Goal: Task Accomplishment & Management: Manage account settings

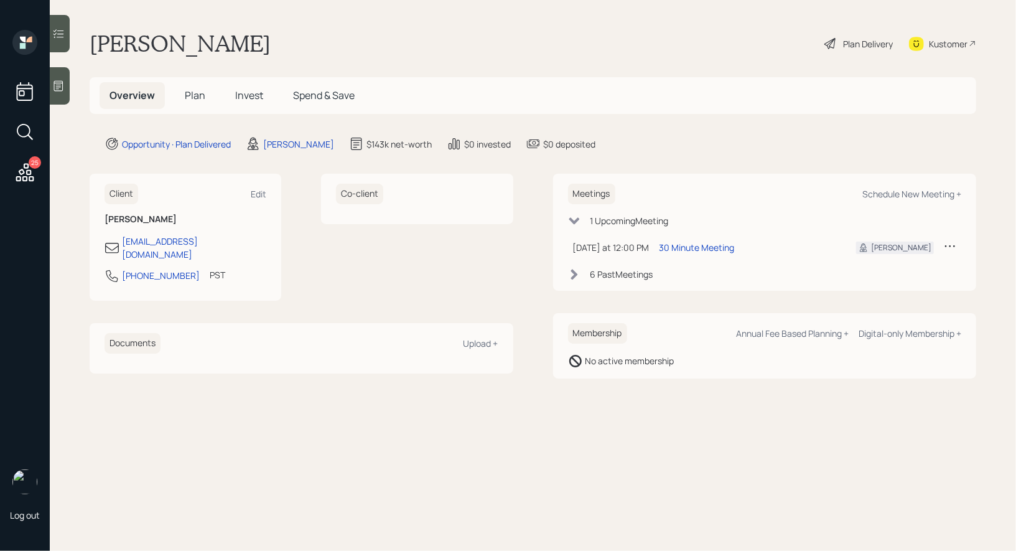
click at [246, 95] on span "Invest" at bounding box center [249, 95] width 28 height 14
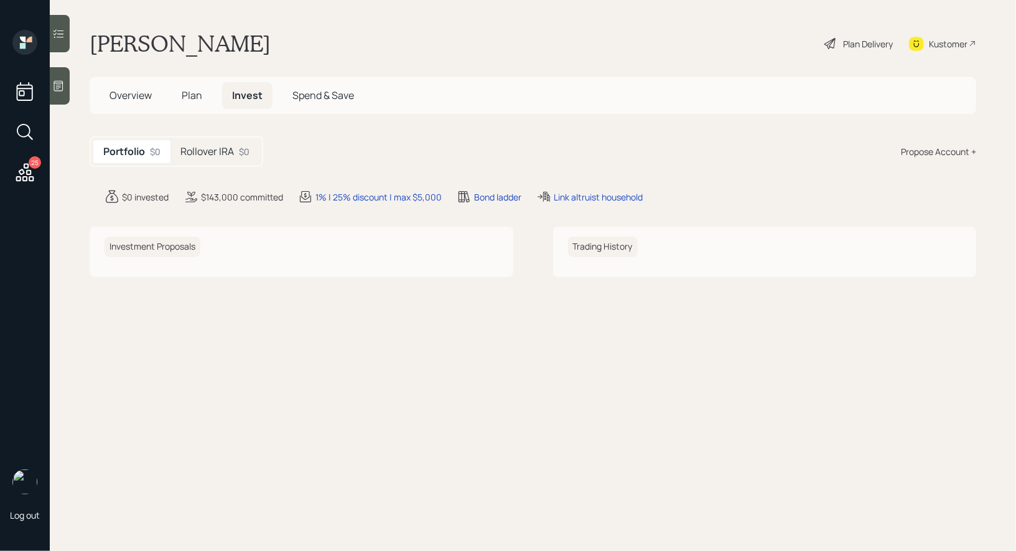
click at [215, 146] on h5 "Rollover IRA" at bounding box center [207, 152] width 54 height 12
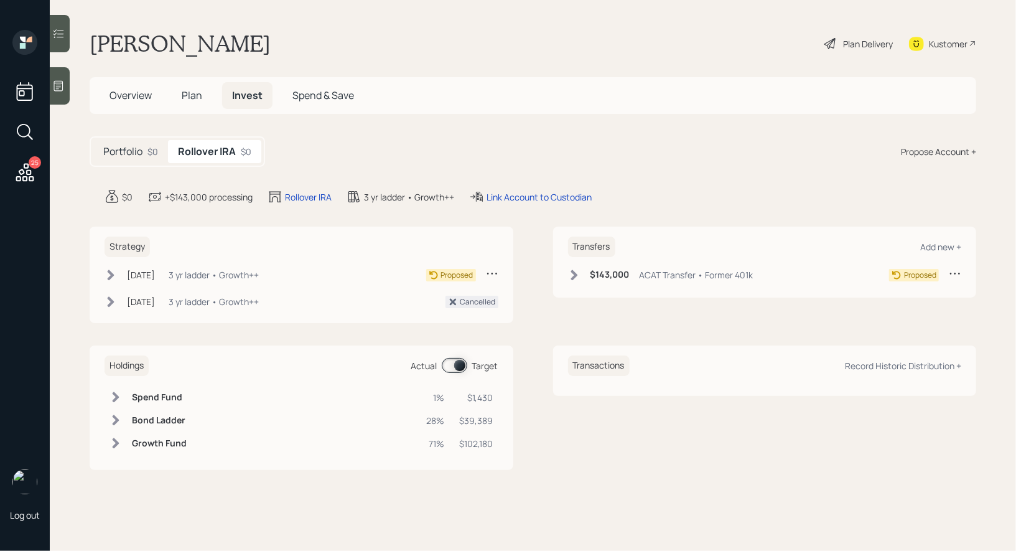
click at [130, 99] on span "Overview" at bounding box center [130, 95] width 42 height 14
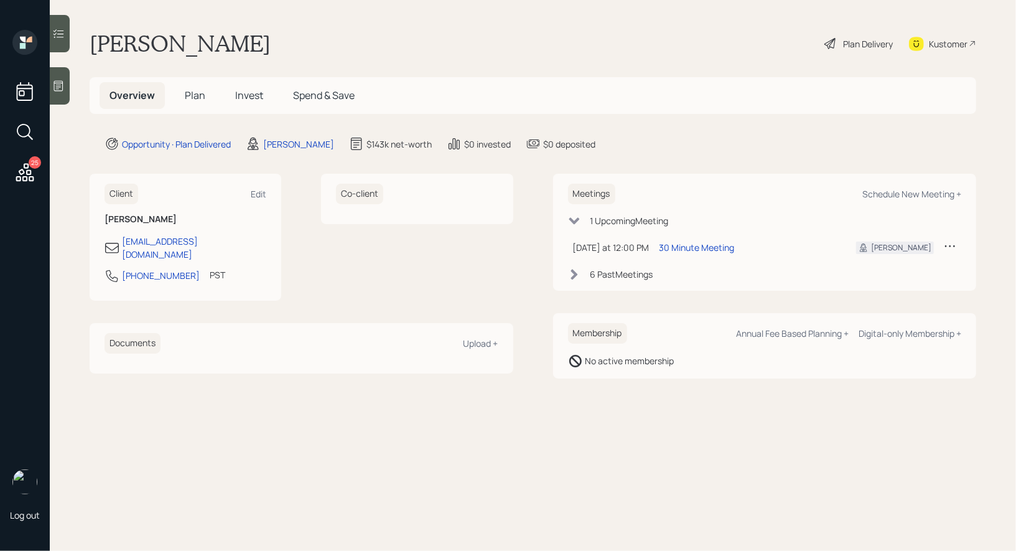
click at [202, 105] on h5 "Plan" at bounding box center [195, 95] width 40 height 27
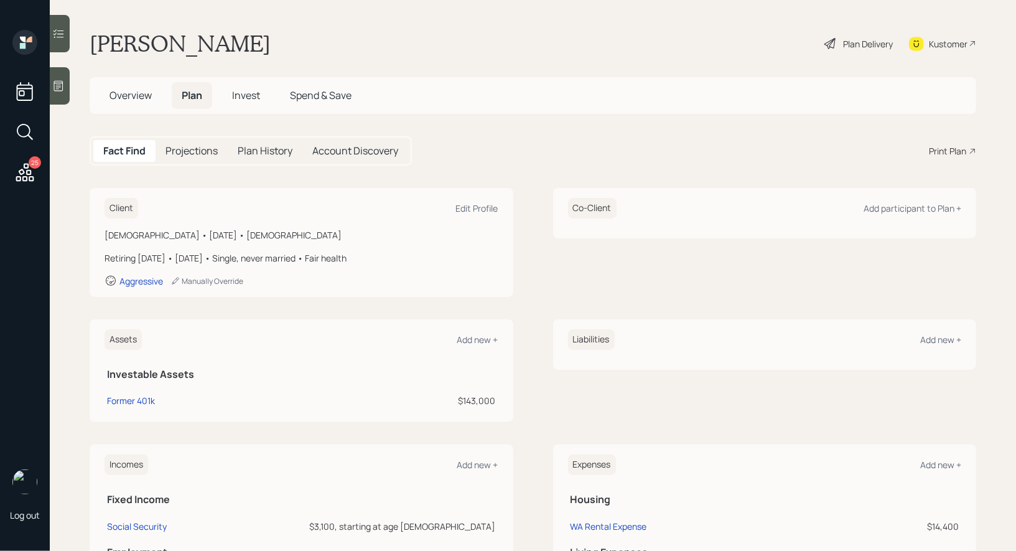
click at [870, 42] on div "Plan Delivery" at bounding box center [868, 43] width 50 height 13
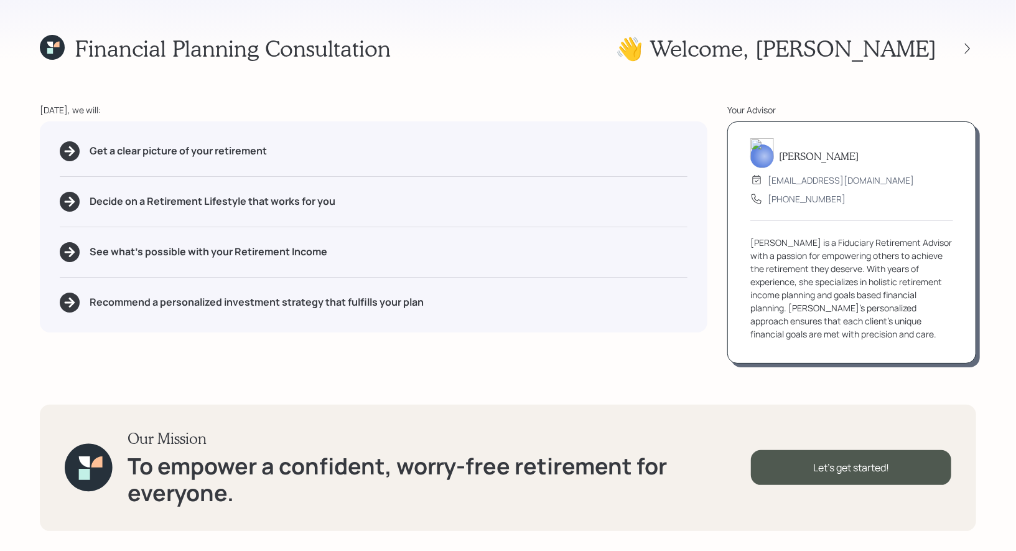
click at [50, 37] on icon at bounding box center [52, 47] width 25 height 25
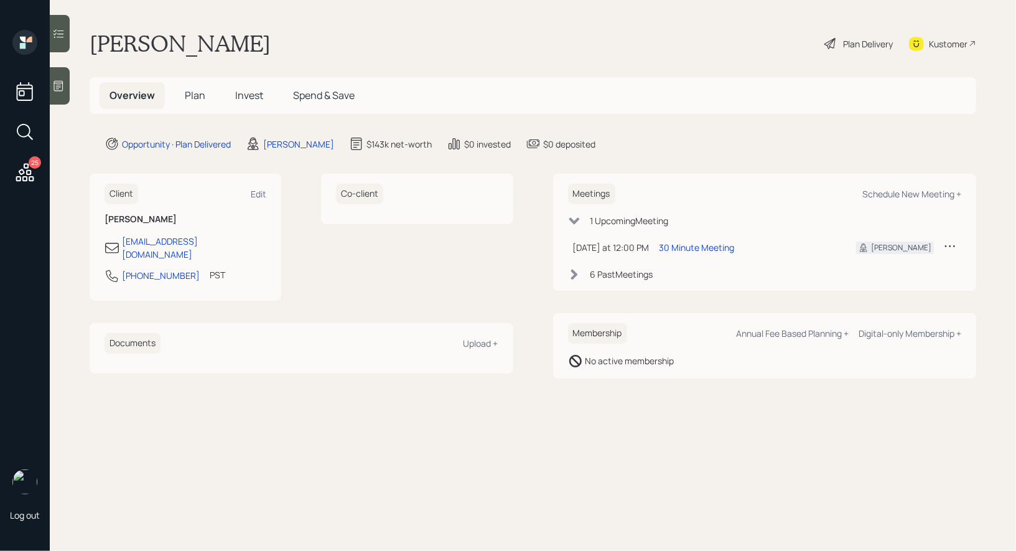
click at [195, 96] on span "Plan" at bounding box center [195, 95] width 21 height 14
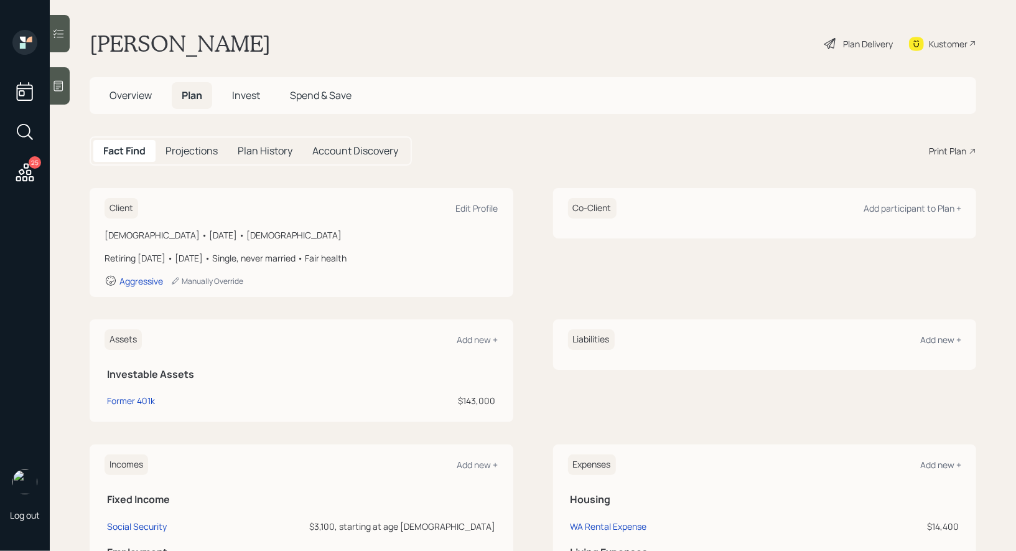
click at [854, 42] on div "Plan Delivery" at bounding box center [868, 43] width 50 height 13
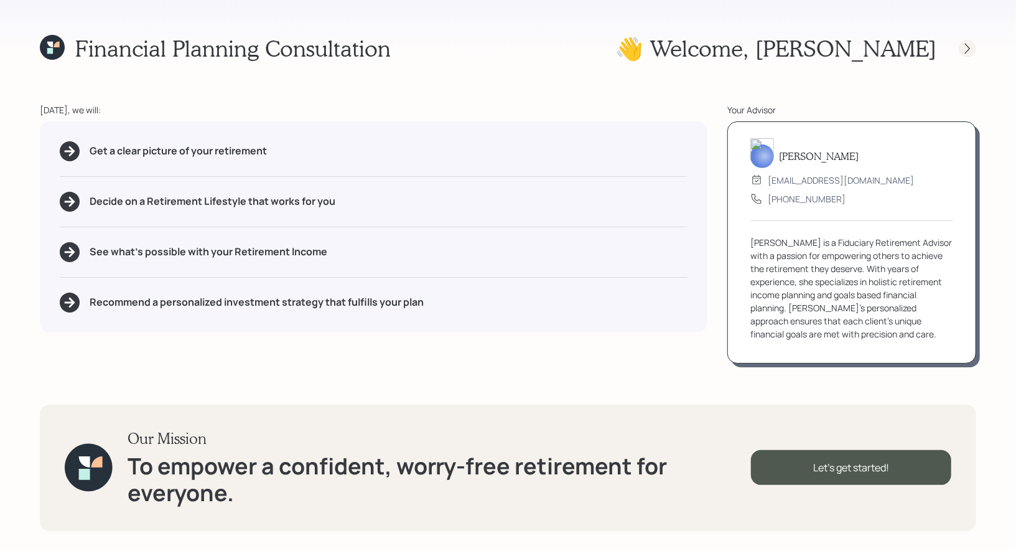
click at [974, 49] on div at bounding box center [967, 48] width 17 height 17
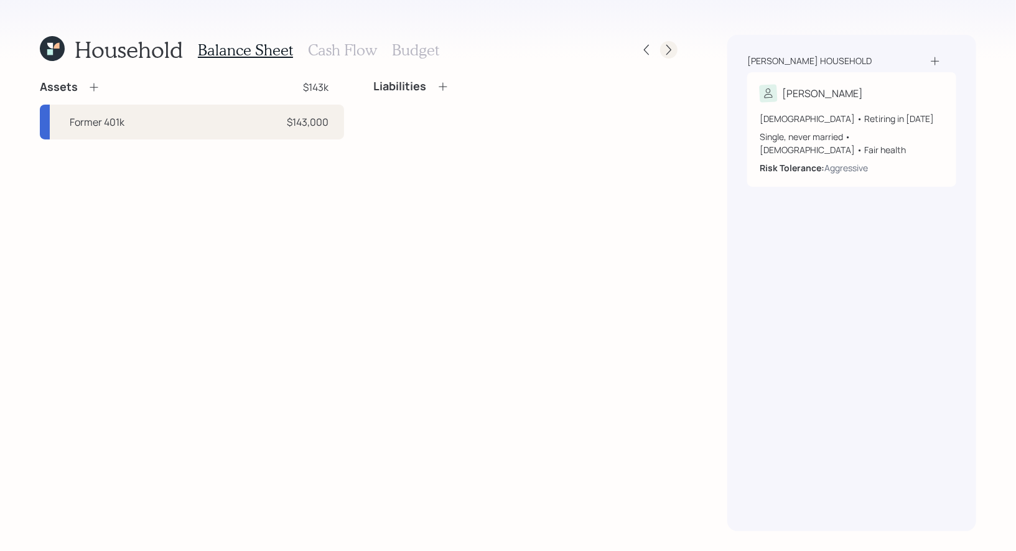
click at [673, 54] on icon at bounding box center [669, 50] width 12 height 12
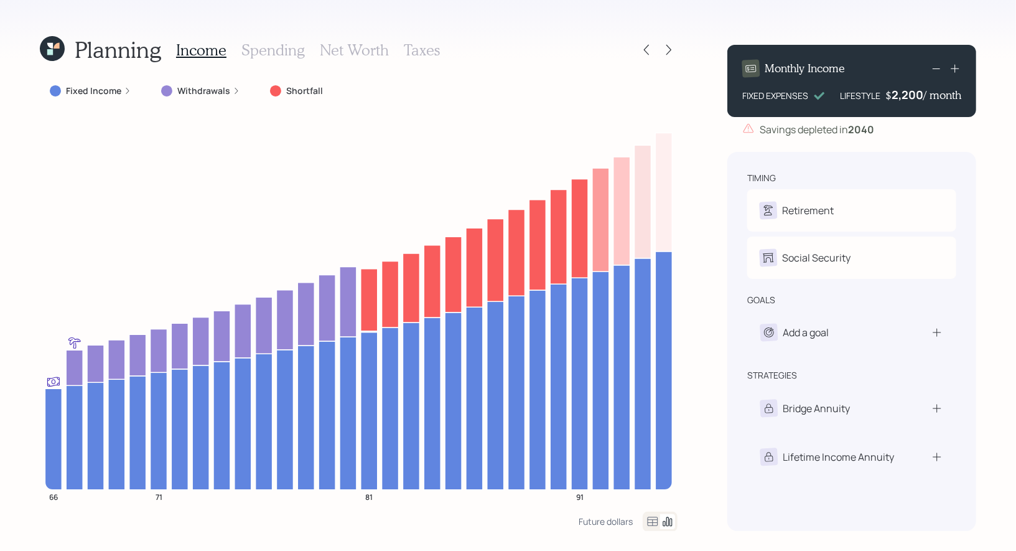
click at [417, 38] on div "Income Spending Net Worth Taxes" at bounding box center [308, 50] width 264 height 30
click at [417, 44] on h3 "Taxes" at bounding box center [422, 50] width 36 height 18
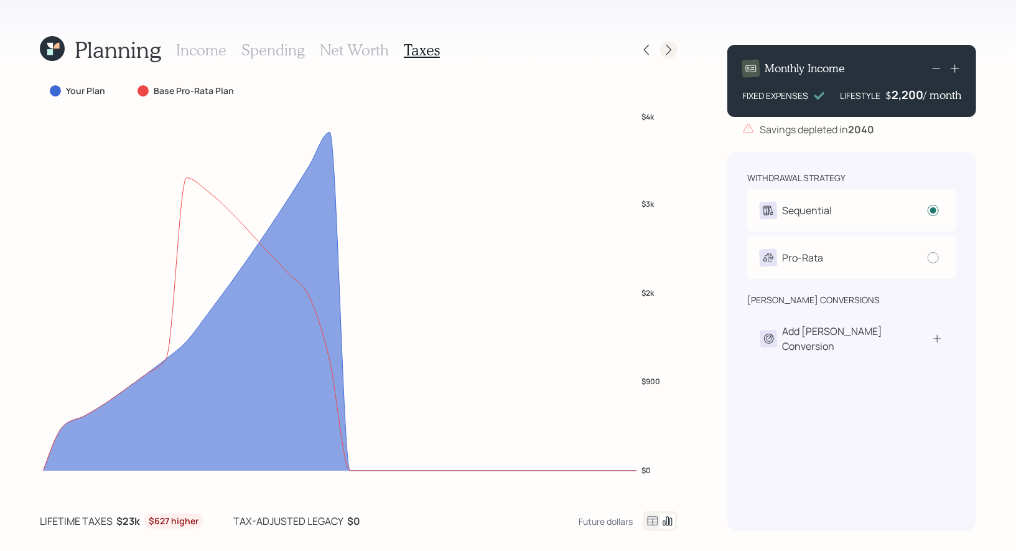
click at [672, 49] on icon at bounding box center [669, 50] width 12 height 12
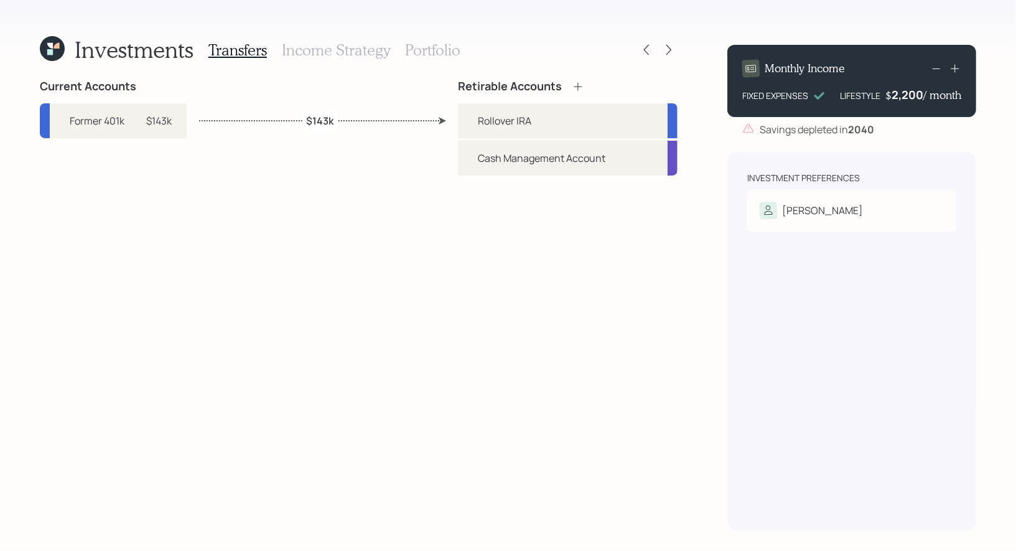
click at [417, 48] on h3 "Portfolio" at bounding box center [432, 50] width 55 height 18
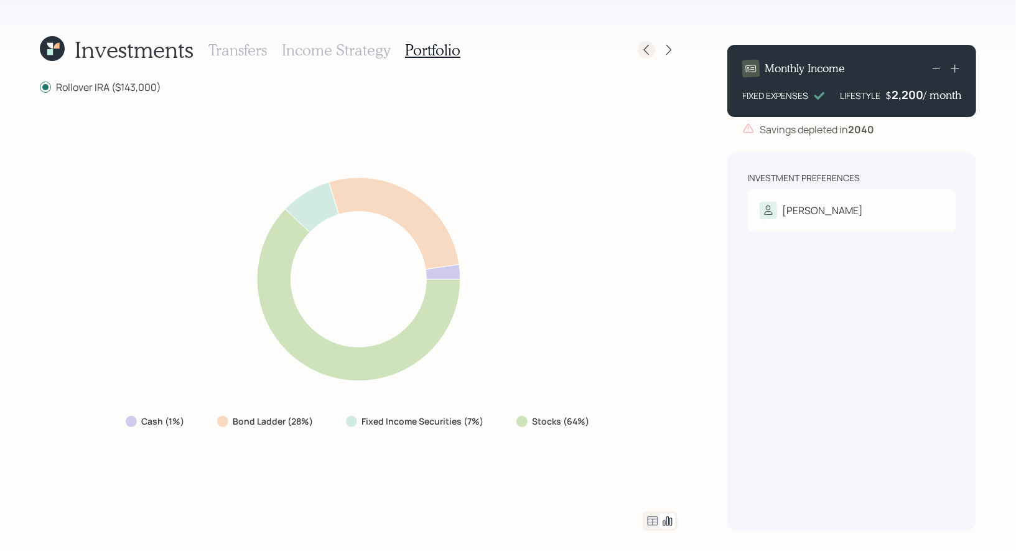
click at [645, 54] on icon at bounding box center [646, 50] width 12 height 12
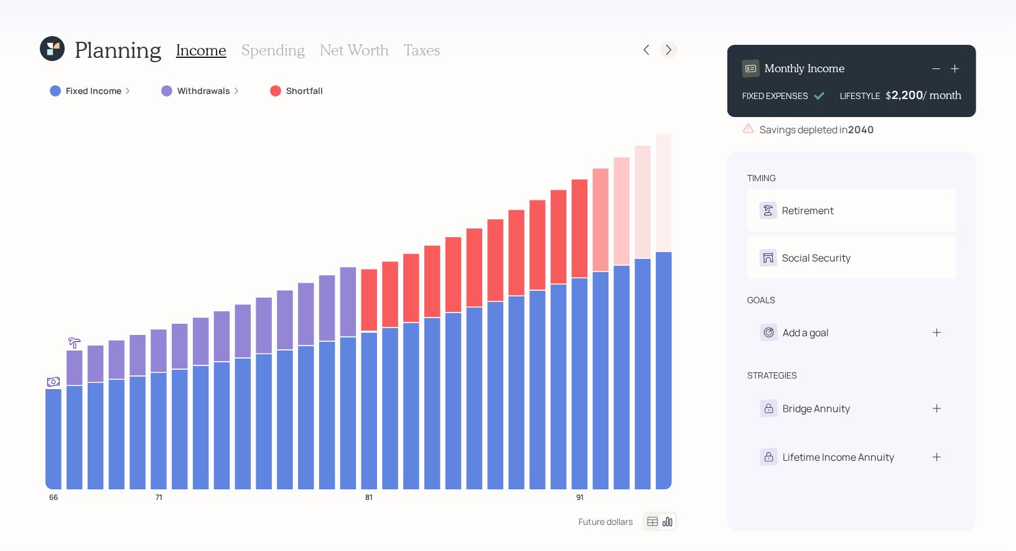
click at [673, 47] on icon at bounding box center [669, 50] width 12 height 12
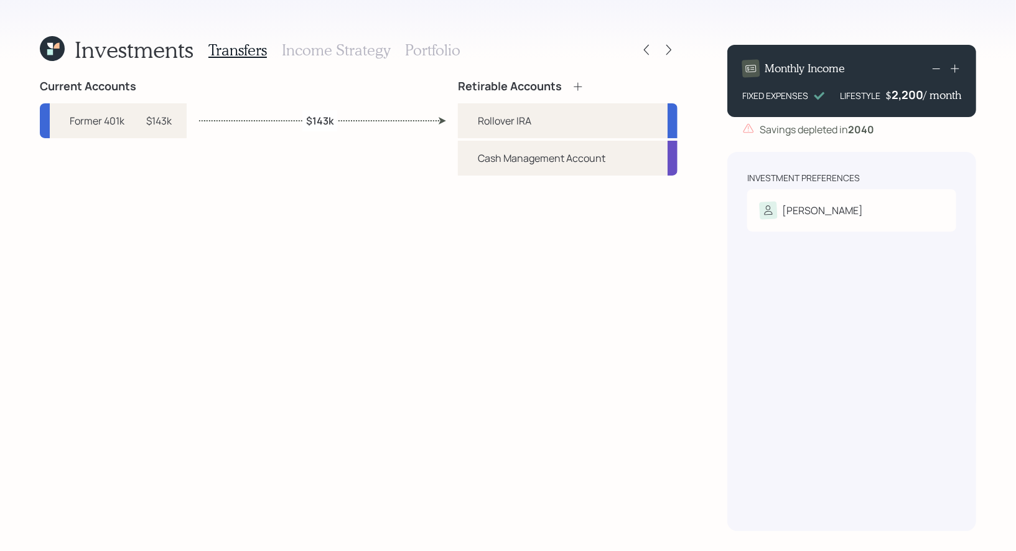
click at [424, 50] on h3 "Portfolio" at bounding box center [432, 50] width 55 height 18
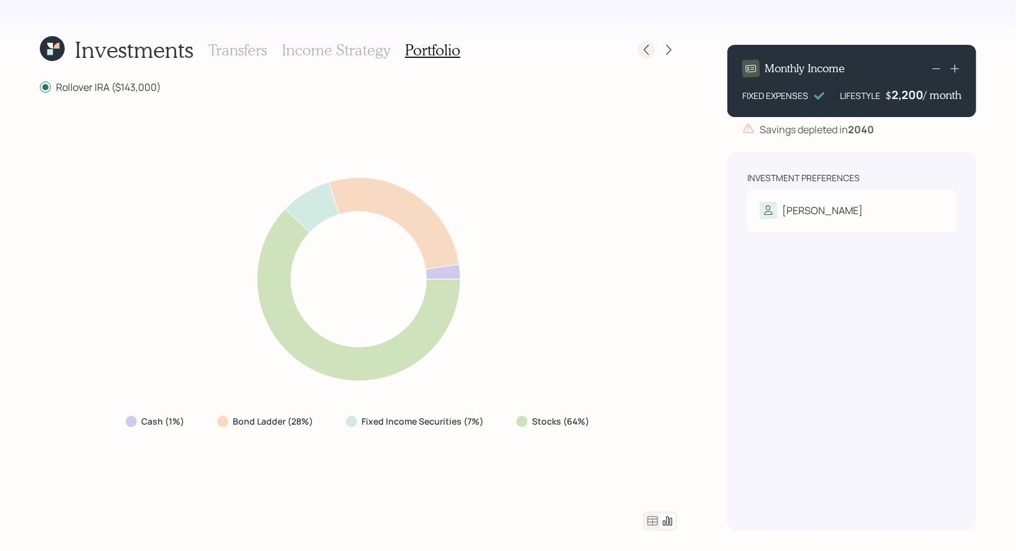
click at [651, 50] on icon at bounding box center [646, 50] width 12 height 12
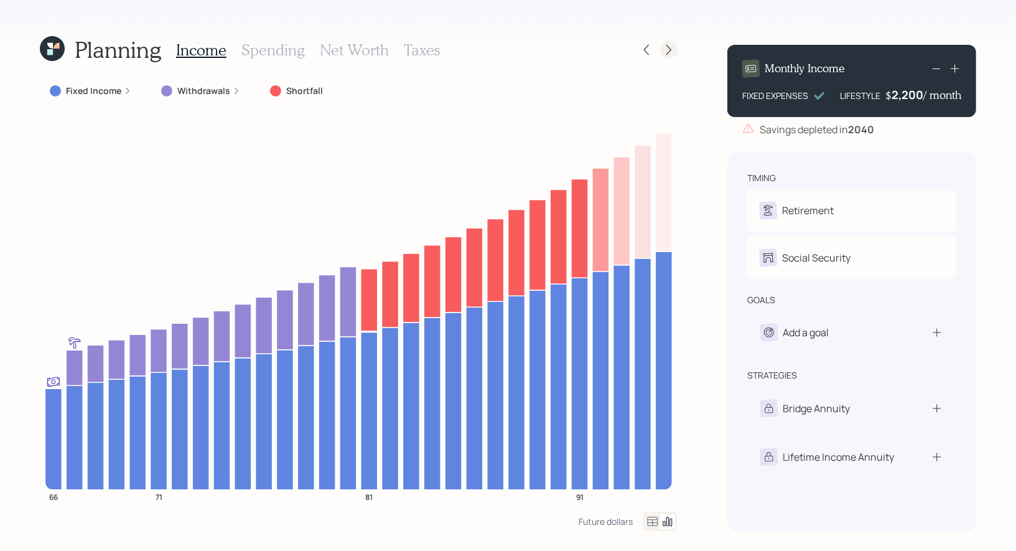
click at [673, 49] on icon at bounding box center [669, 50] width 12 height 12
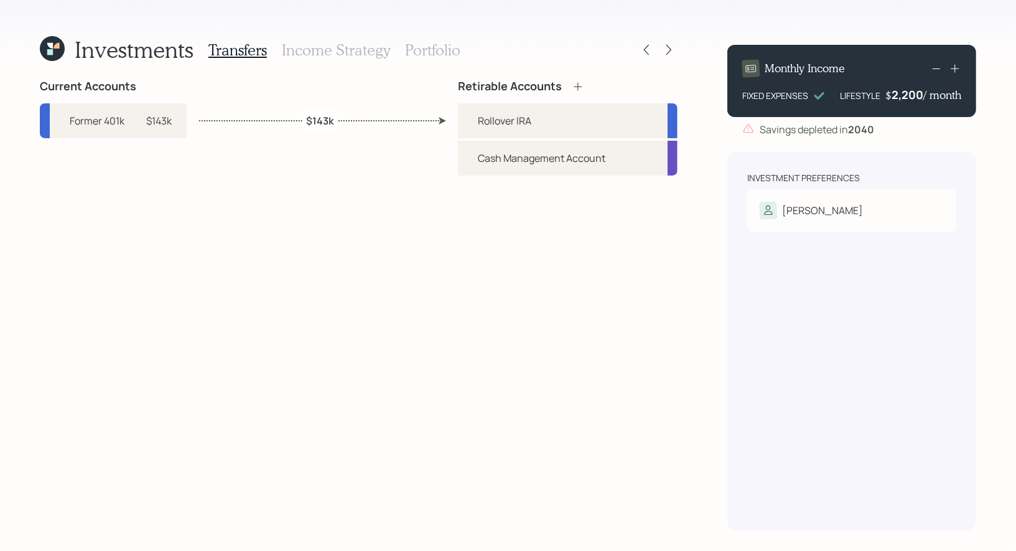
click at [673, 49] on icon at bounding box center [669, 50] width 12 height 12
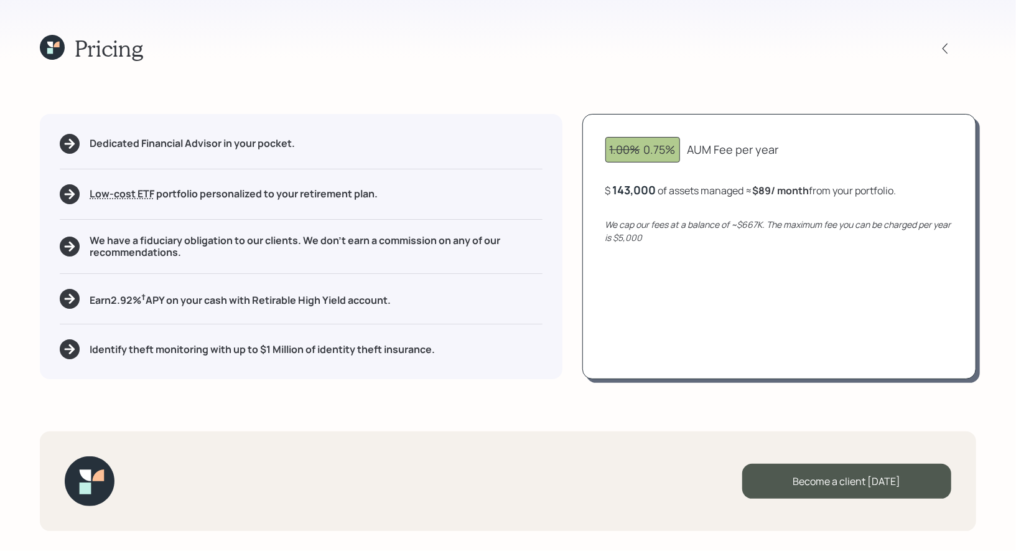
click at [54, 49] on icon at bounding box center [52, 47] width 25 height 25
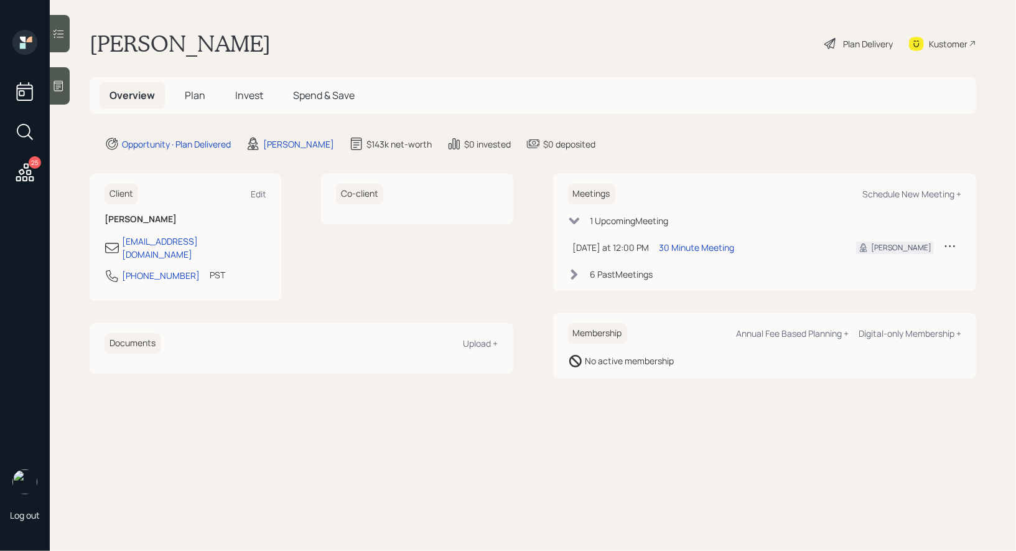
click at [192, 98] on span "Plan" at bounding box center [195, 95] width 21 height 14
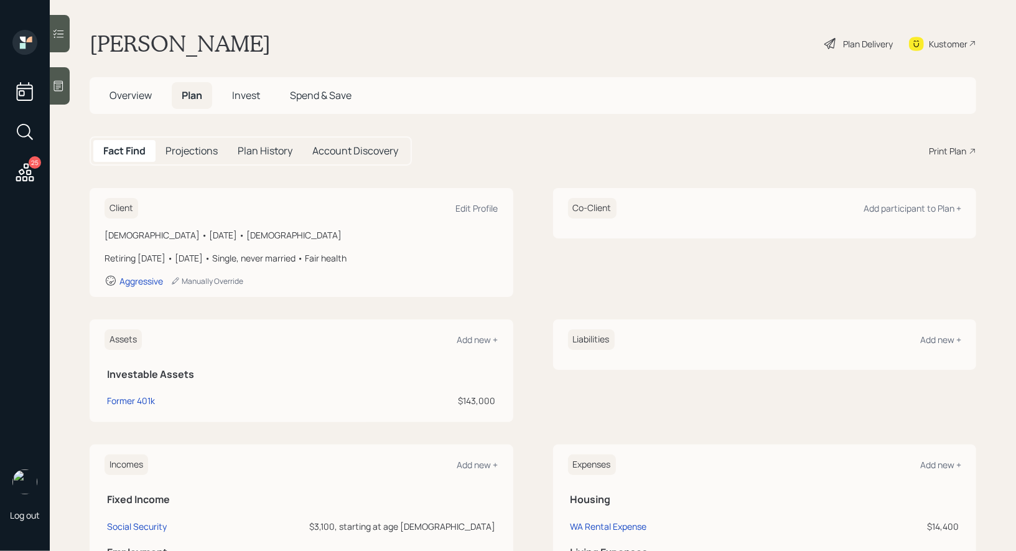
click at [249, 97] on span "Invest" at bounding box center [246, 95] width 28 height 14
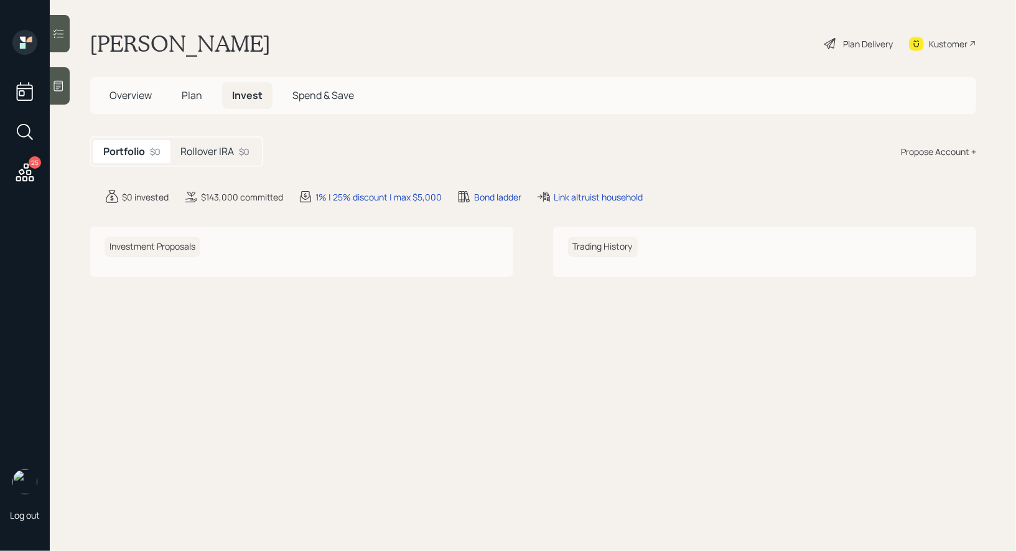
click at [241, 148] on div "$0" at bounding box center [244, 151] width 11 height 13
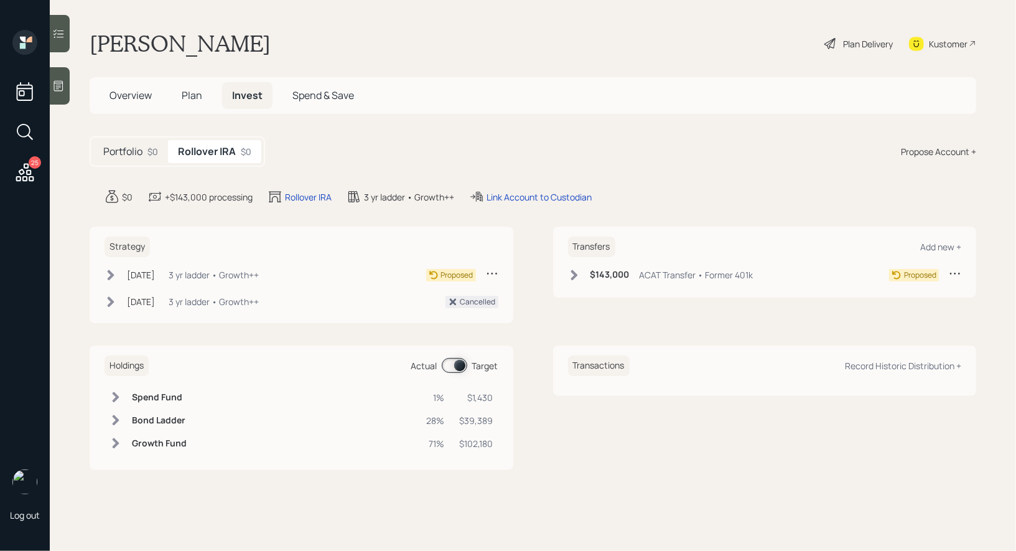
click at [821, 41] on div "[PERSON_NAME] Plan Delivery Kustomer" at bounding box center [533, 43] width 887 height 27
click at [828, 45] on icon at bounding box center [829, 43] width 11 height 11
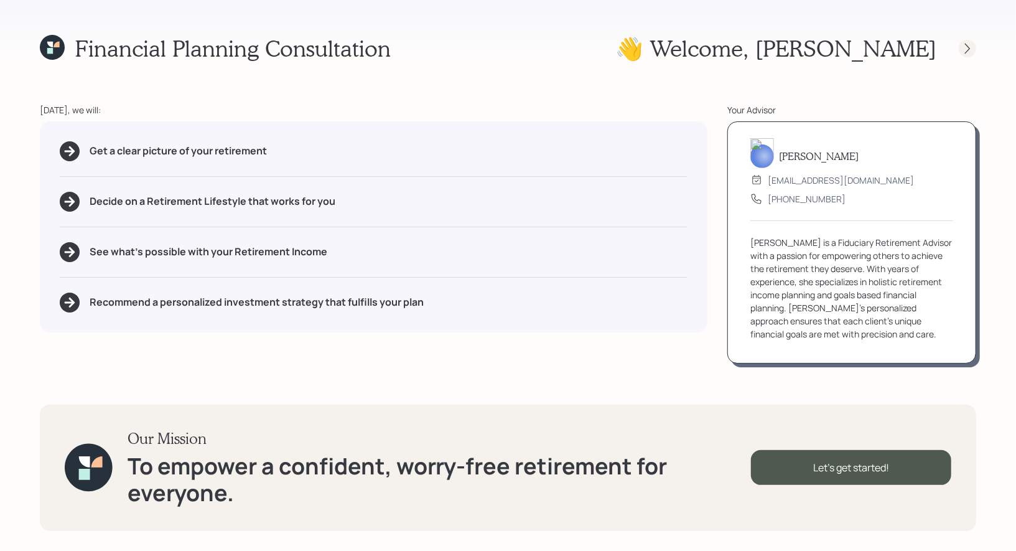
click at [970, 45] on icon at bounding box center [967, 48] width 12 height 12
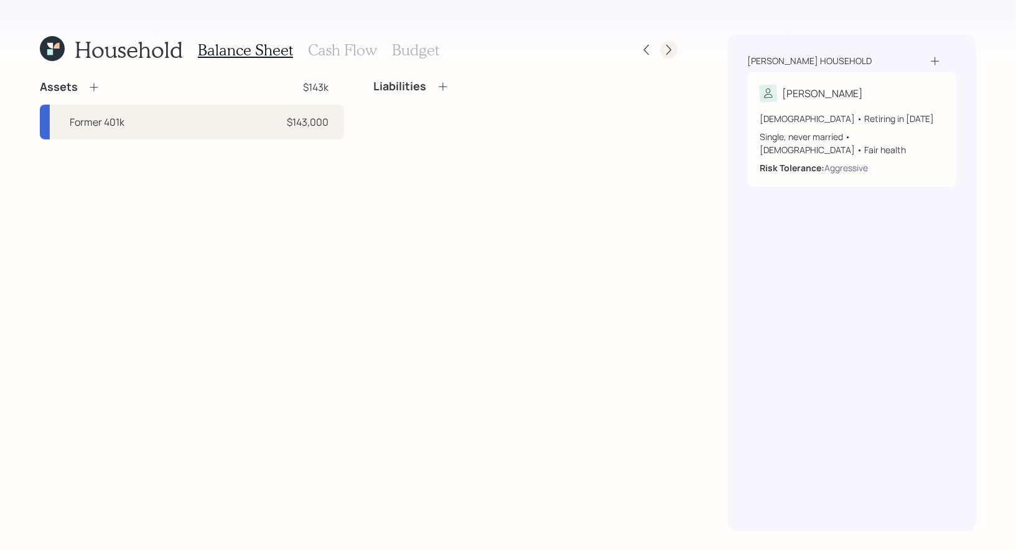
click at [676, 53] on div at bounding box center [668, 49] width 17 height 17
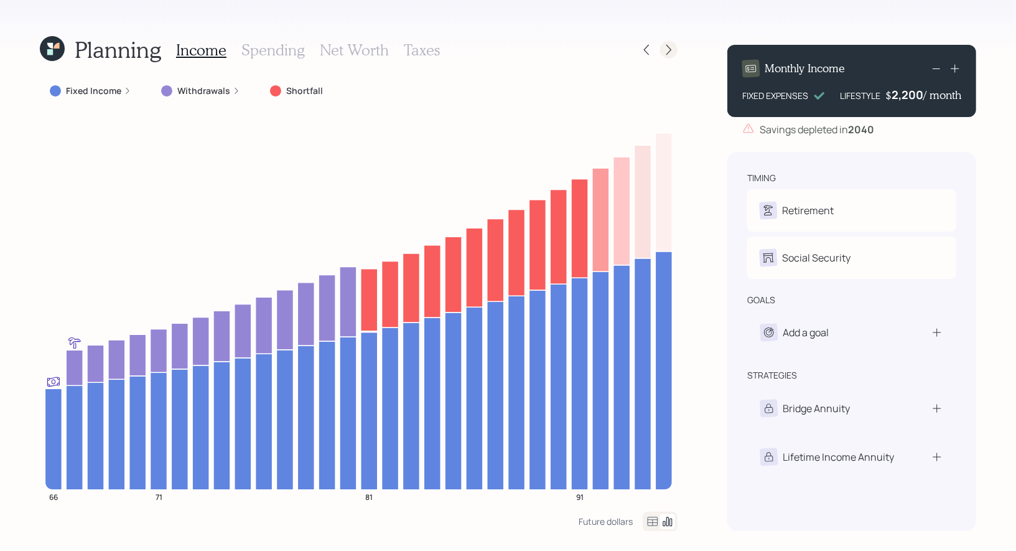
click at [671, 51] on icon at bounding box center [669, 50] width 12 height 12
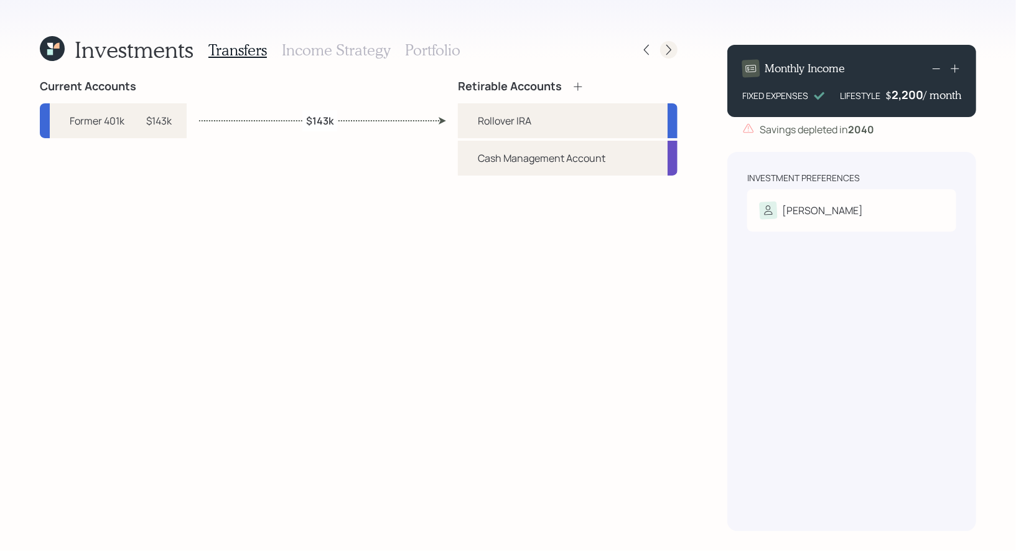
click at [669, 48] on icon at bounding box center [669, 50] width 12 height 12
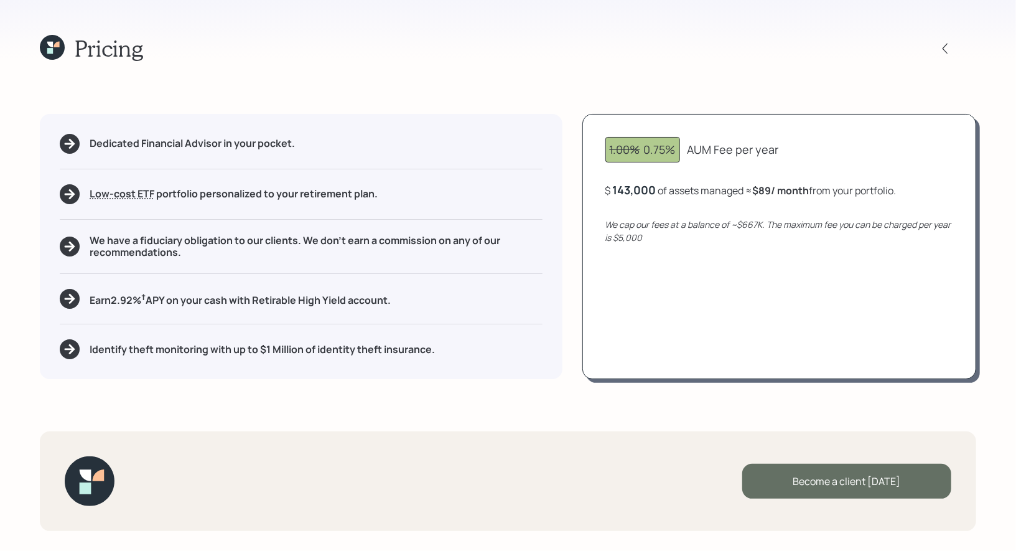
click at [796, 486] on div "Become a client [DATE]" at bounding box center [846, 480] width 209 height 35
click at [811, 483] on div "Go to Altruist" at bounding box center [846, 480] width 209 height 35
click at [54, 47] on icon at bounding box center [57, 45] width 6 height 6
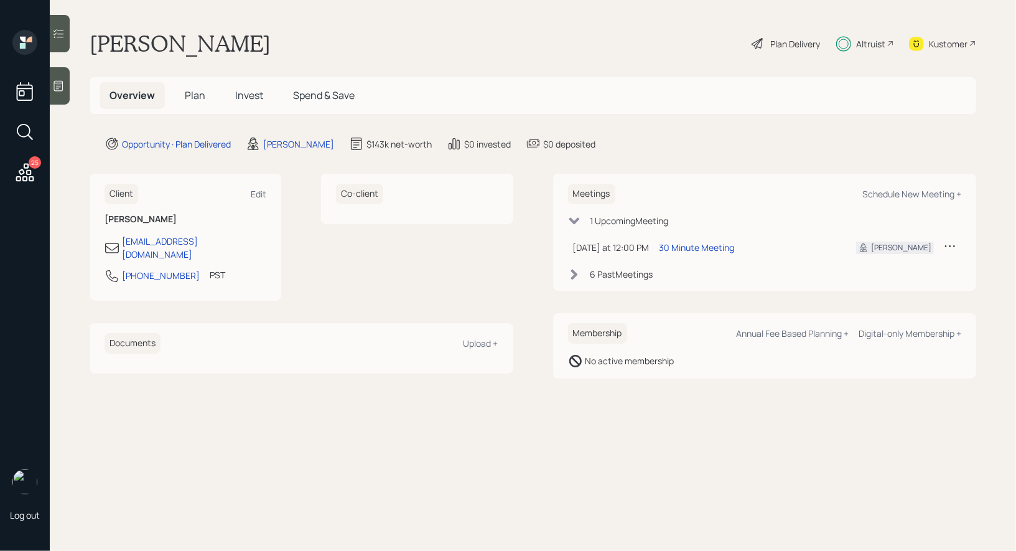
click at [198, 94] on span "Plan" at bounding box center [195, 95] width 21 height 14
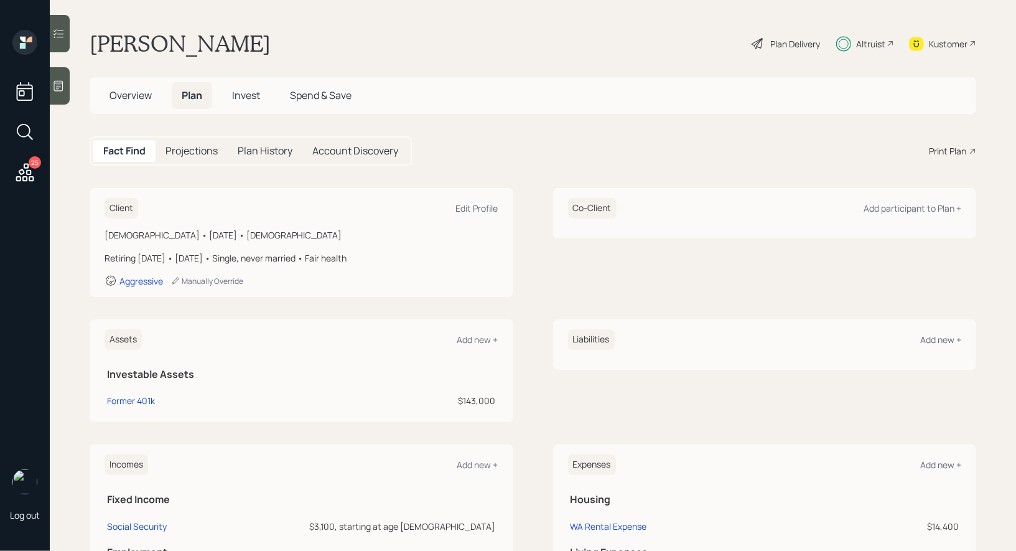
click at [250, 94] on span "Invest" at bounding box center [246, 95] width 28 height 14
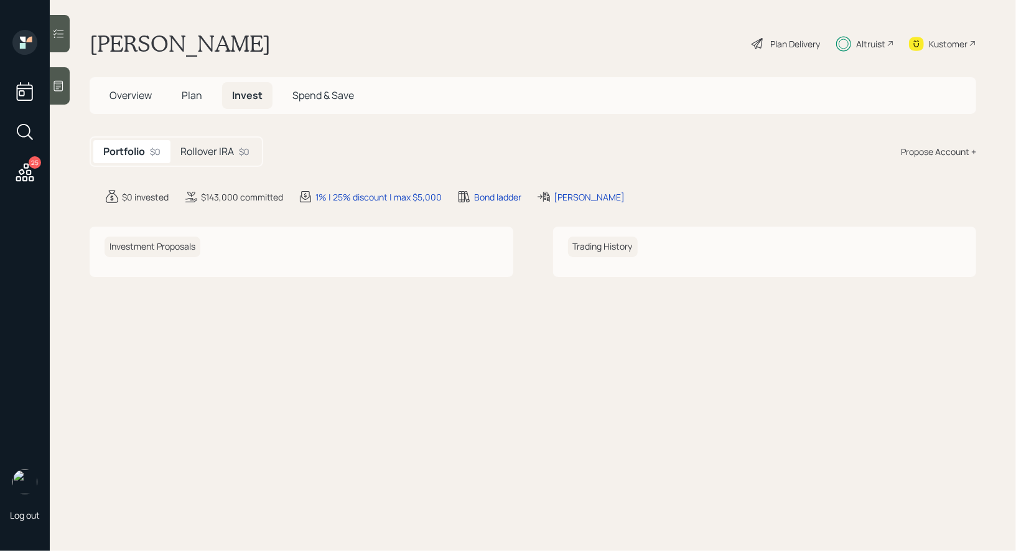
click at [223, 157] on h5 "Rollover IRA" at bounding box center [207, 152] width 54 height 12
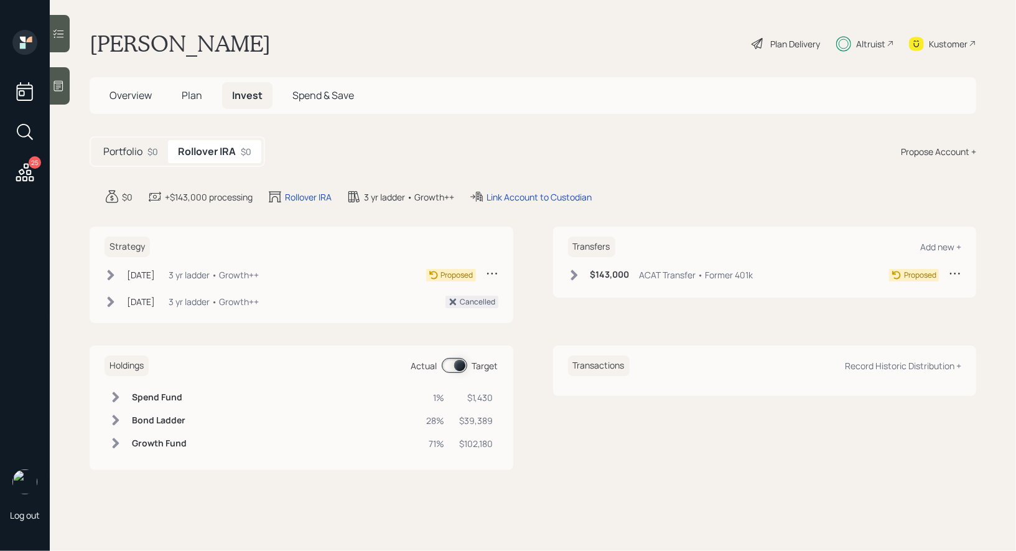
click at [574, 272] on icon at bounding box center [573, 274] width 7 height 11
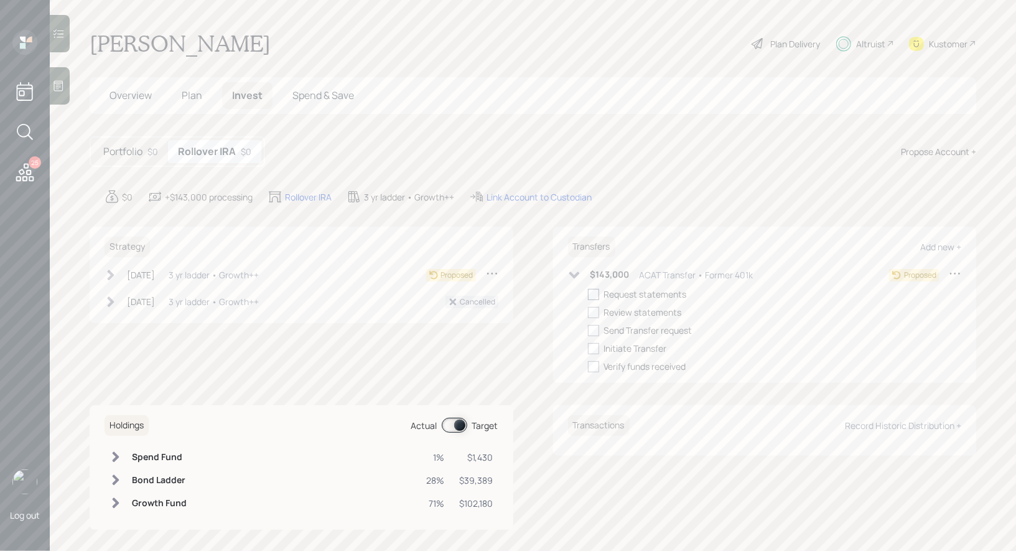
click at [598, 292] on div at bounding box center [593, 294] width 11 height 11
click at [588, 294] on input "checkbox" at bounding box center [587, 294] width 1 height 1
checkbox input "true"
click at [111, 274] on icon at bounding box center [111, 274] width 7 height 11
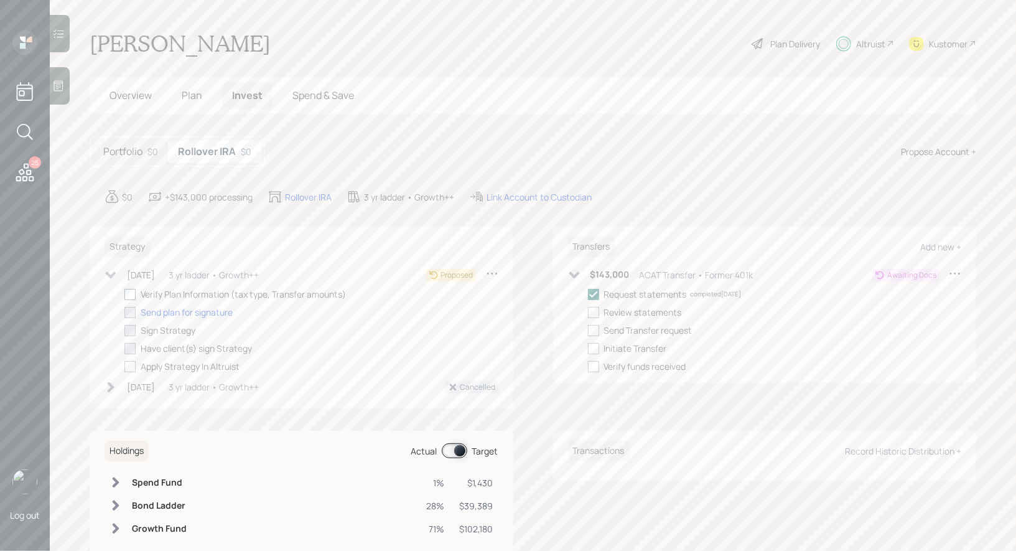
click at [128, 291] on div at bounding box center [129, 294] width 11 height 11
click at [124, 294] on input "checkbox" at bounding box center [124, 294] width 1 height 1
checkbox input "true"
click at [113, 93] on span "Overview" at bounding box center [130, 95] width 42 height 14
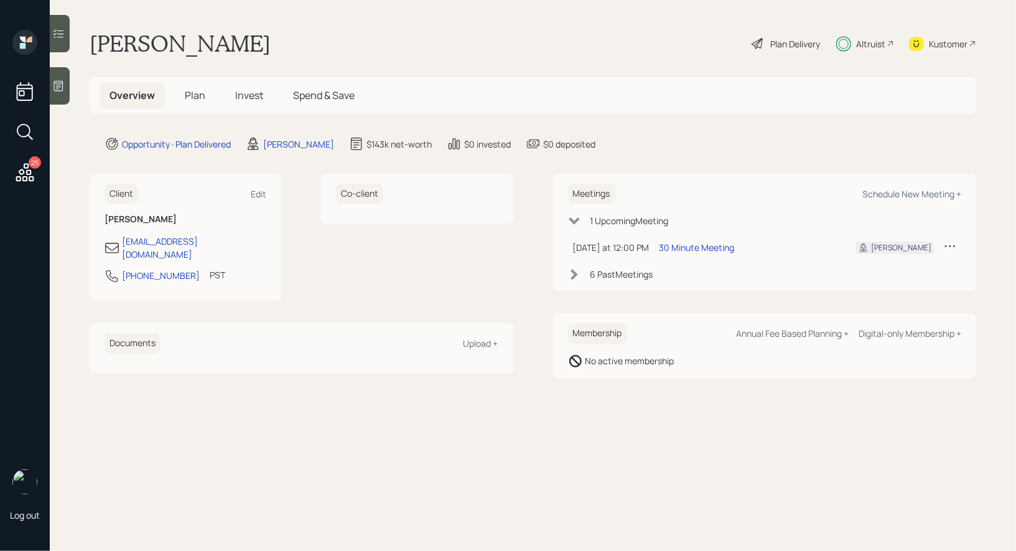
click at [917, 140] on div "Opportunity · Plan Delivered [PERSON_NAME] $143k net-worth $0 invested $0 depos…" at bounding box center [541, 143] width 872 height 15
click at [258, 96] on span "Invest" at bounding box center [249, 95] width 28 height 14
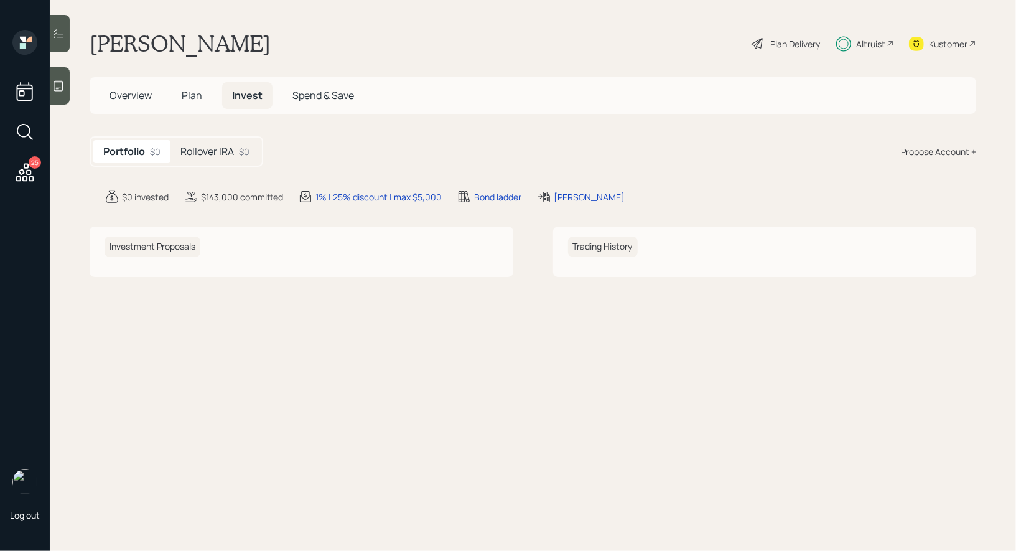
click at [185, 168] on main "[PERSON_NAME] Plan Delivery Altruist Kustomer Overview Plan Invest Spend & Save…" at bounding box center [533, 275] width 966 height 551
click at [215, 162] on div "Rollover IRA $0" at bounding box center [214, 151] width 89 height 23
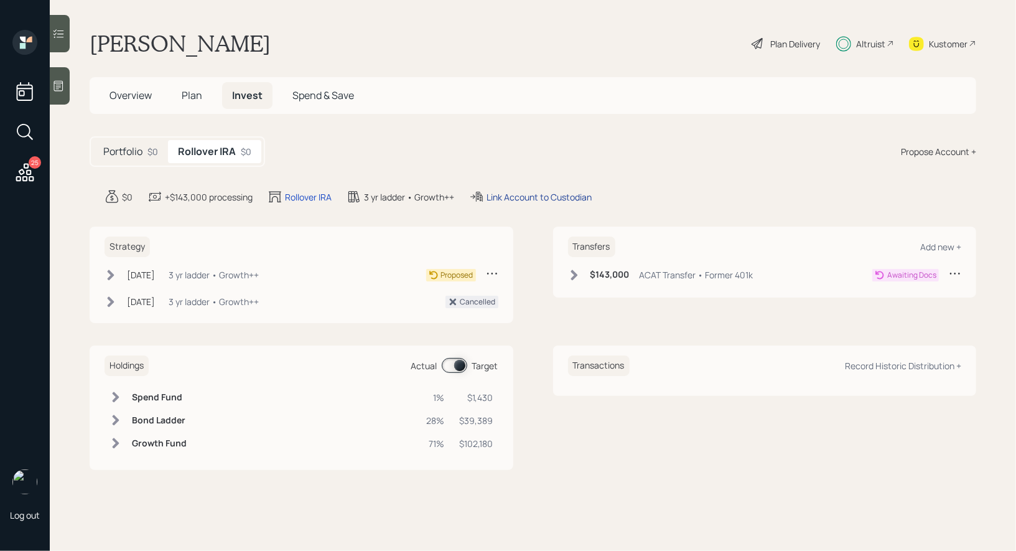
click at [516, 197] on div "Link Account to Custodian" at bounding box center [538, 196] width 105 height 13
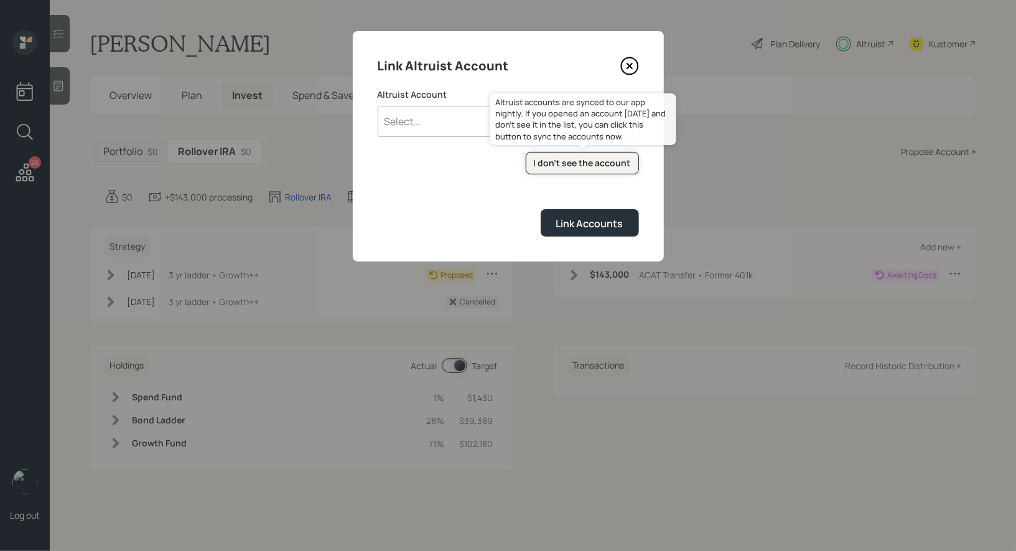
click at [589, 162] on div "I don't see the account" at bounding box center [582, 163] width 97 height 12
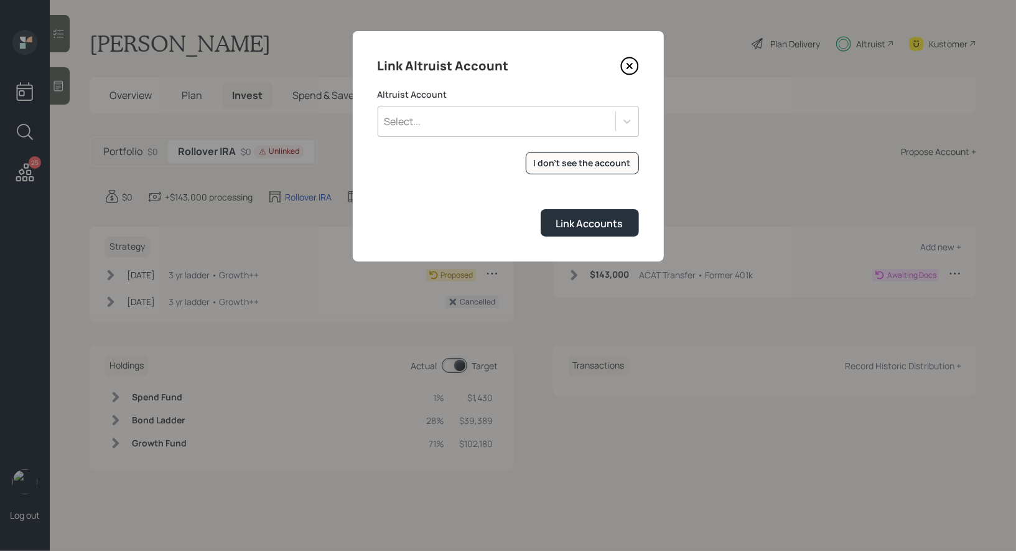
click at [447, 111] on div "Select..." at bounding box center [496, 121] width 237 height 21
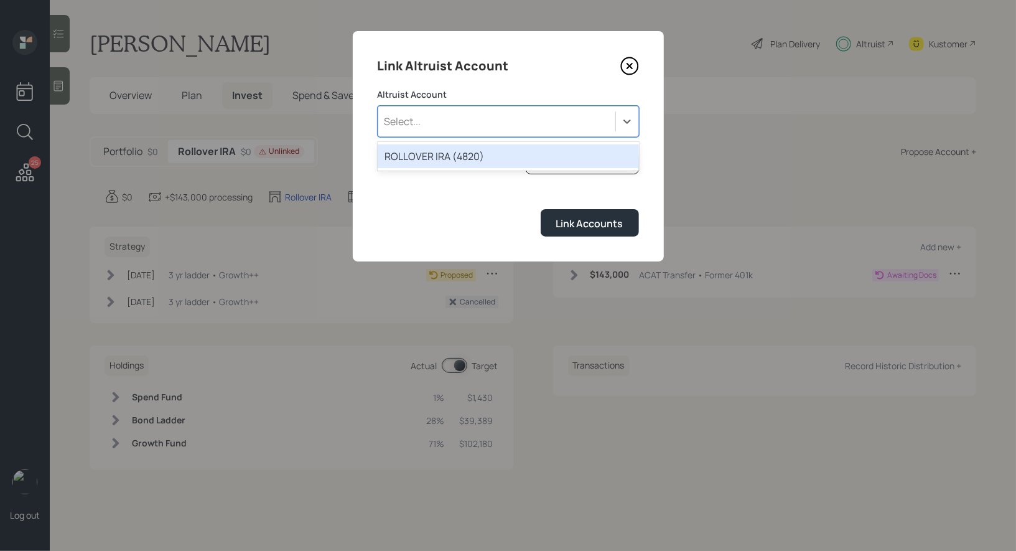
click at [446, 152] on div "ROLLOVER IRA (4820)" at bounding box center [508, 156] width 261 height 24
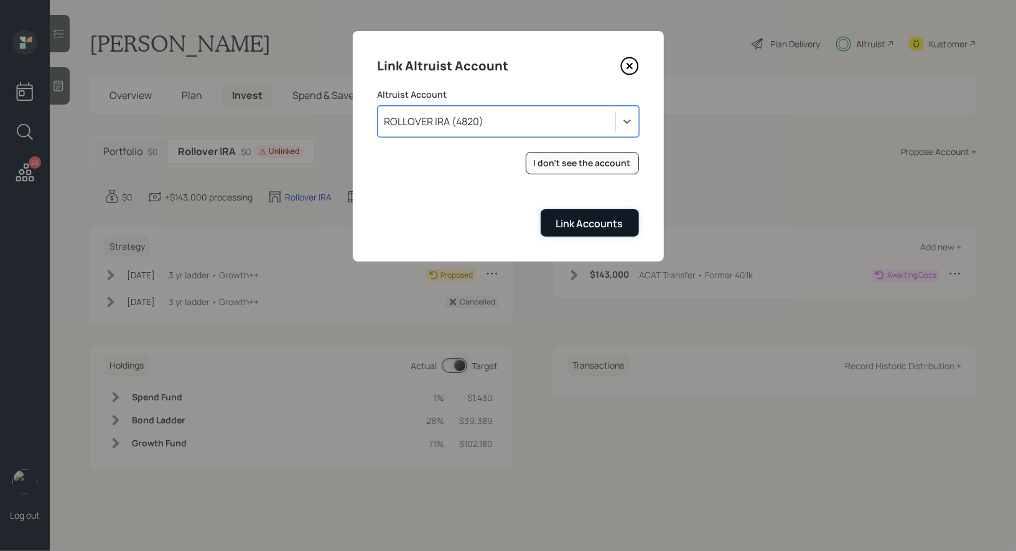
click at [569, 225] on div "Link Accounts" at bounding box center [589, 223] width 67 height 14
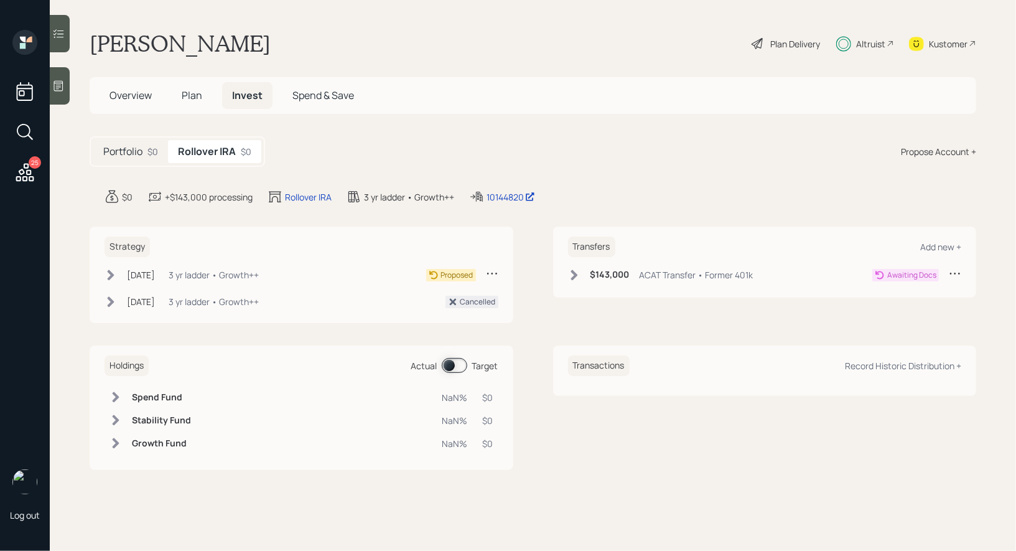
click at [115, 274] on icon at bounding box center [111, 275] width 12 height 12
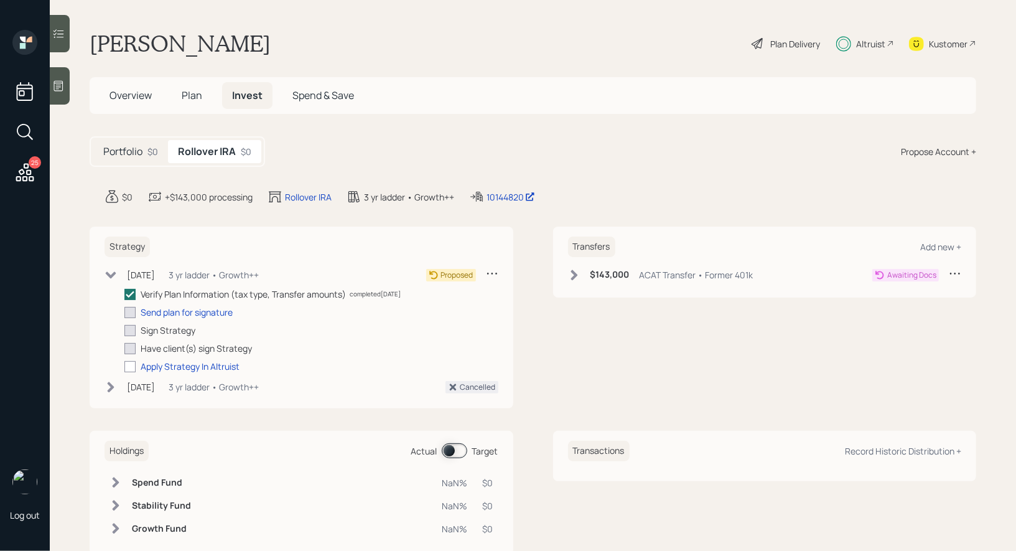
click at [128, 96] on span "Overview" at bounding box center [130, 95] width 42 height 14
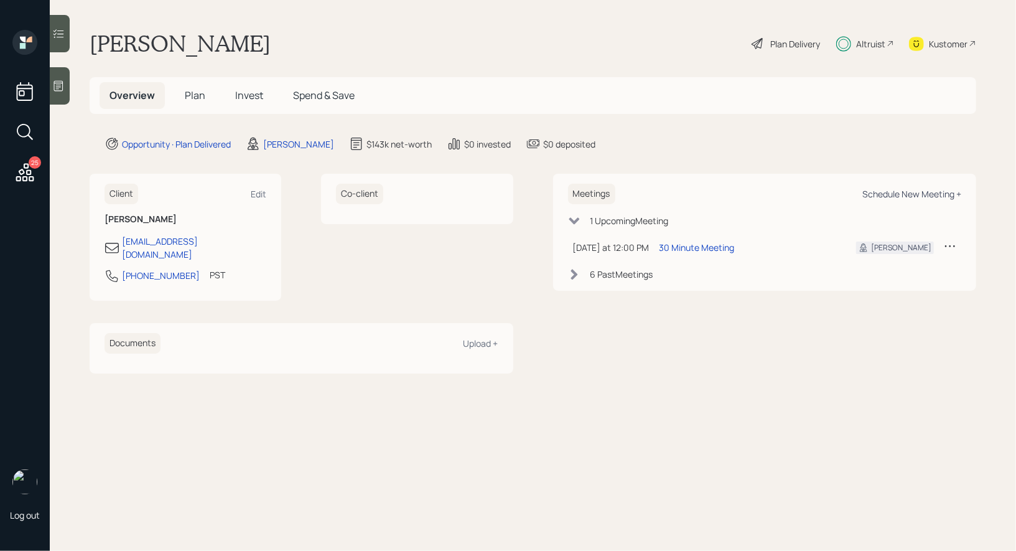
click at [923, 192] on div "Schedule New Meeting +" at bounding box center [911, 194] width 99 height 12
select select "8b79112e-3cfb-44f9-89e7-15267fe946c1"
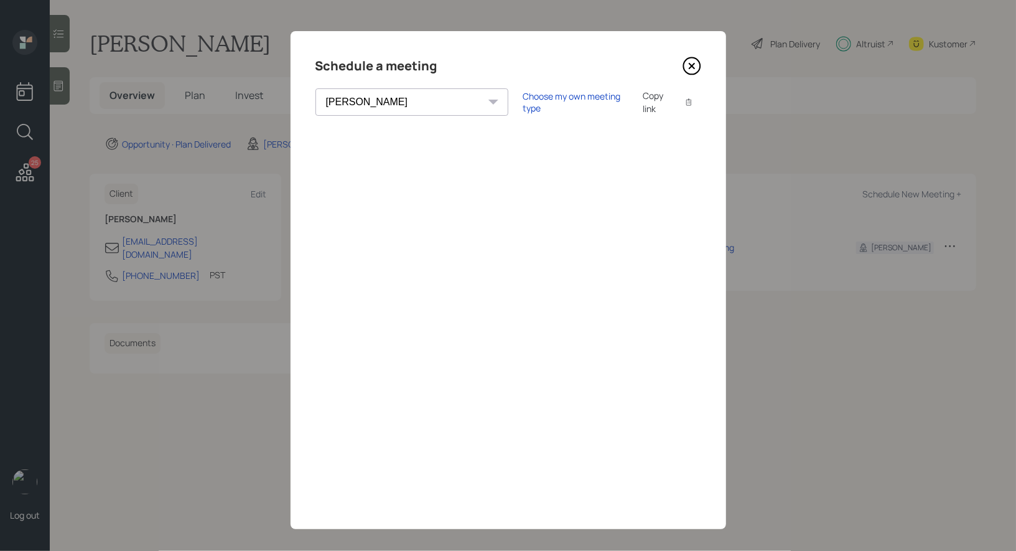
scroll to position [9, 0]
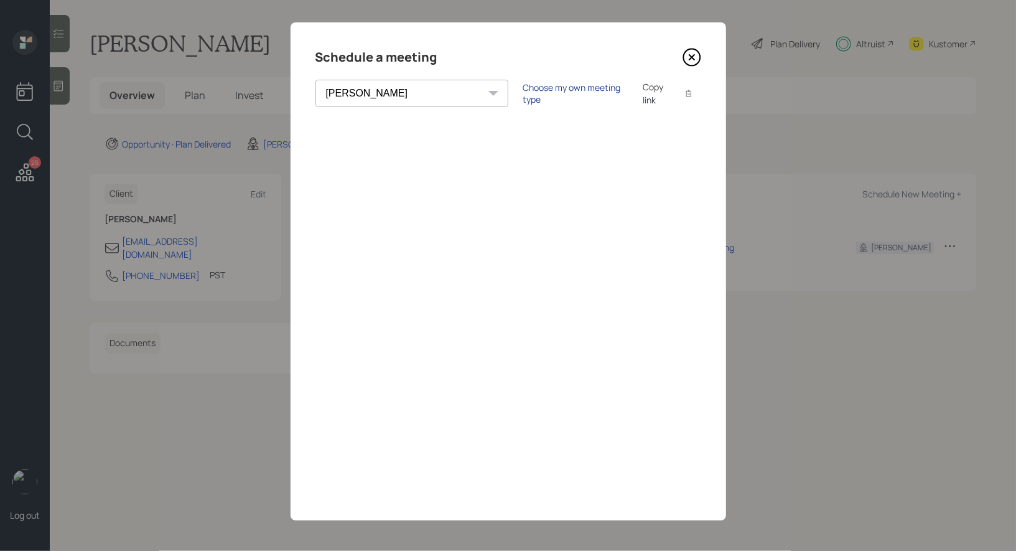
click at [523, 93] on div "Choose my own meeting type" at bounding box center [575, 93] width 105 height 24
click at [691, 55] on icon at bounding box center [691, 57] width 19 height 19
